Goal: Transaction & Acquisition: Purchase product/service

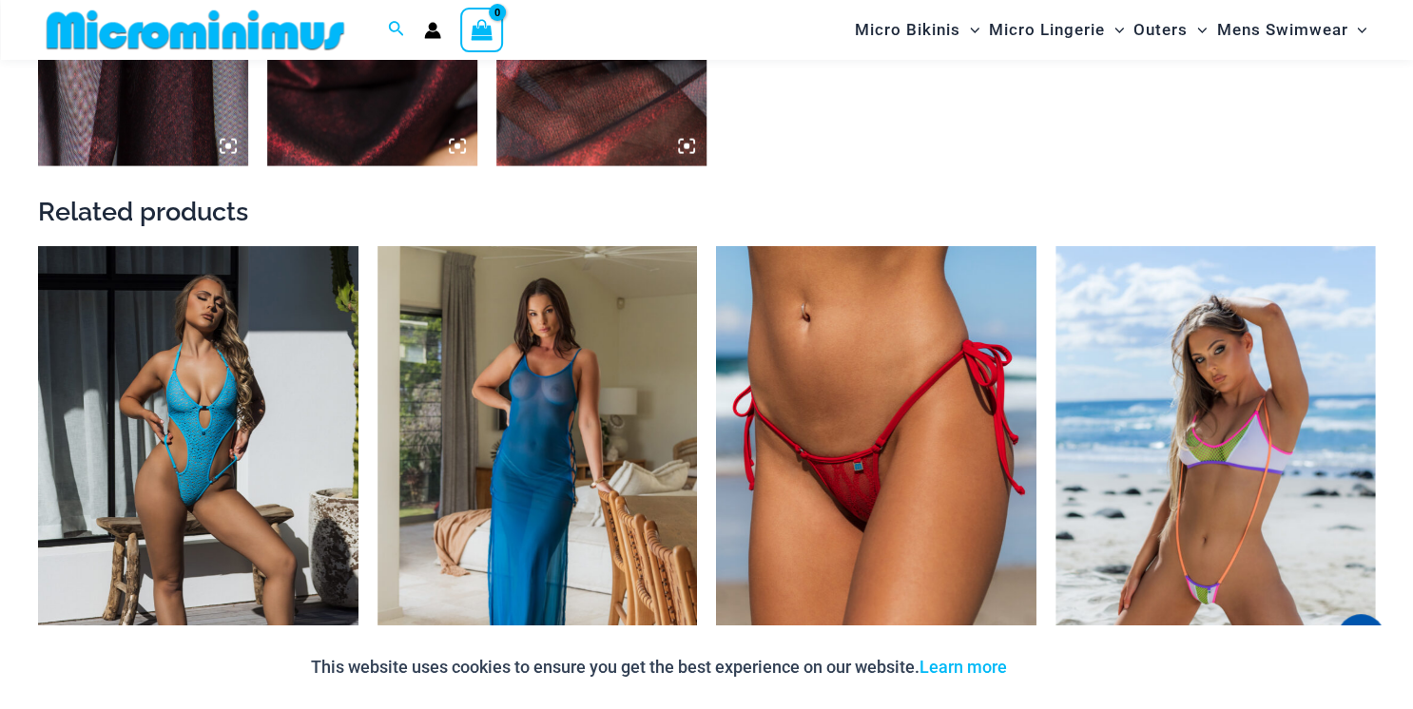
scroll to position [2019, 0]
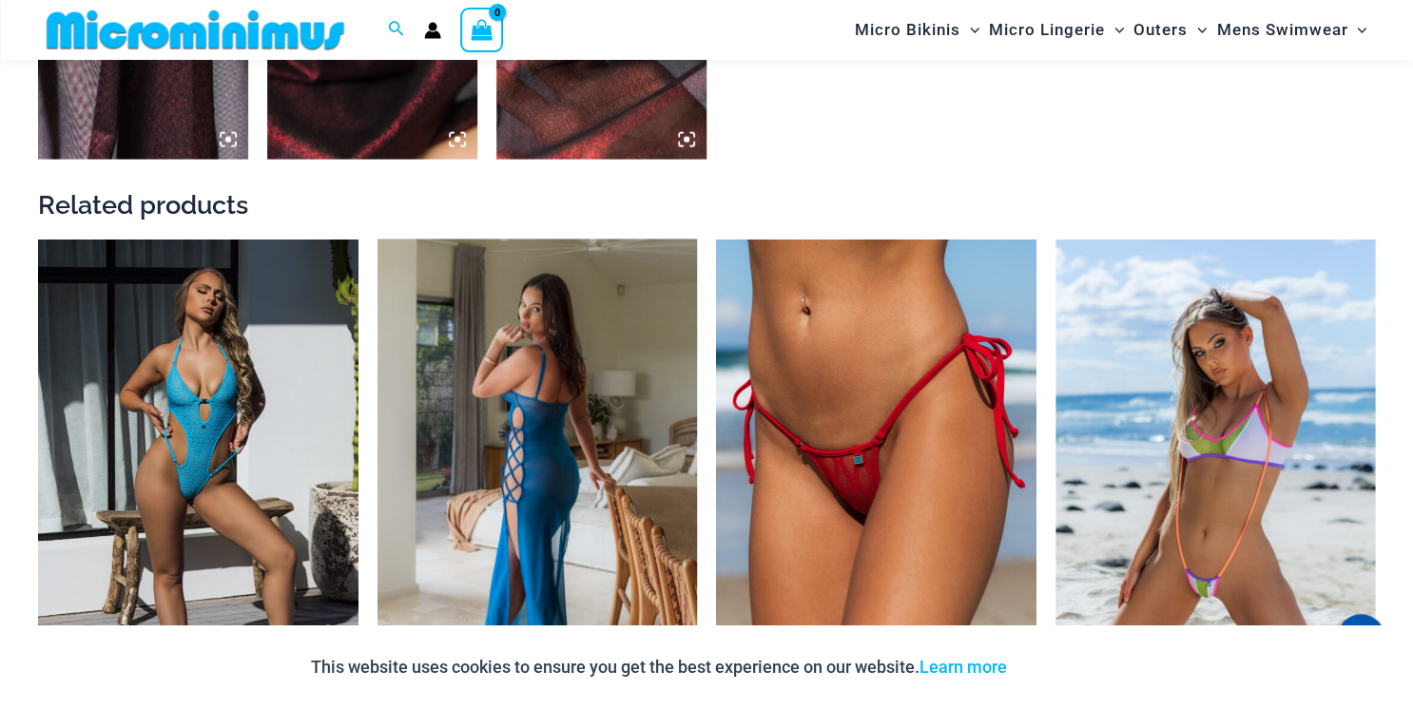
click at [561, 427] on img at bounding box center [538, 480] width 320 height 480
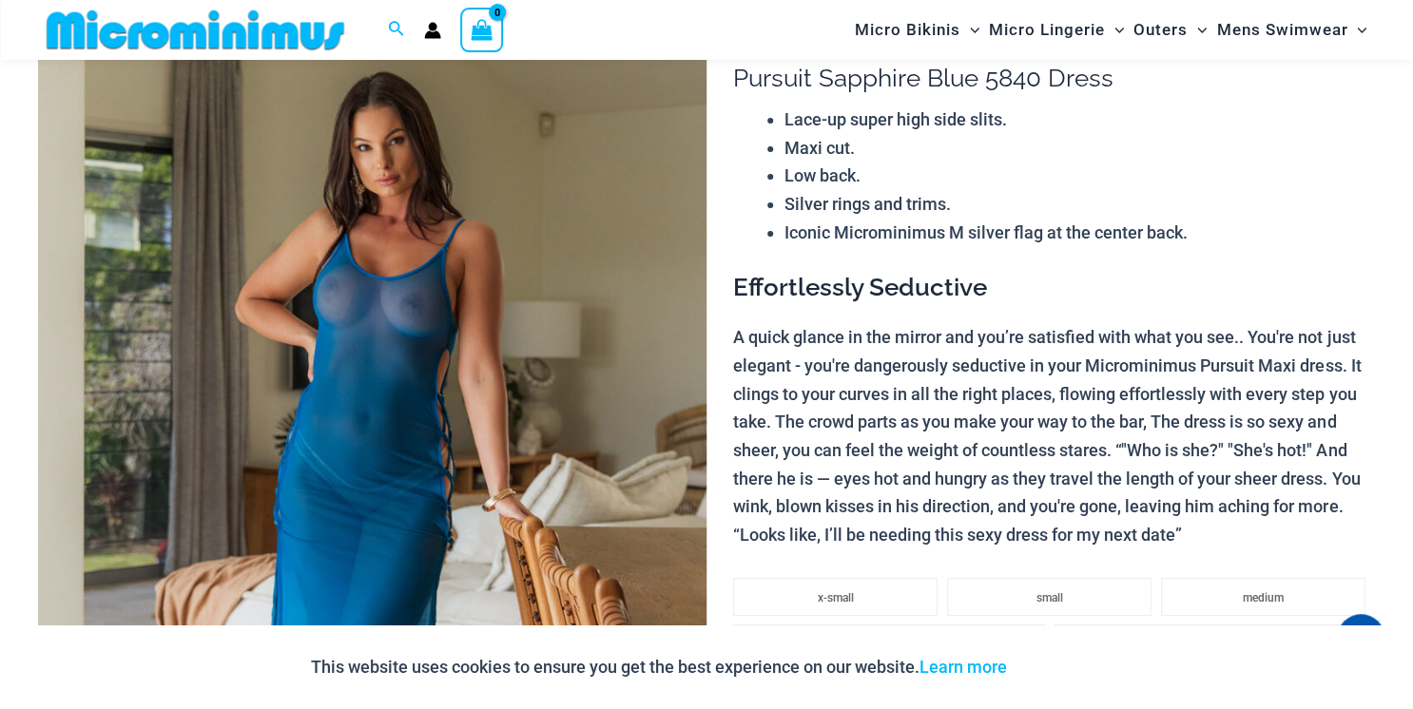
scroll to position [175, 0]
